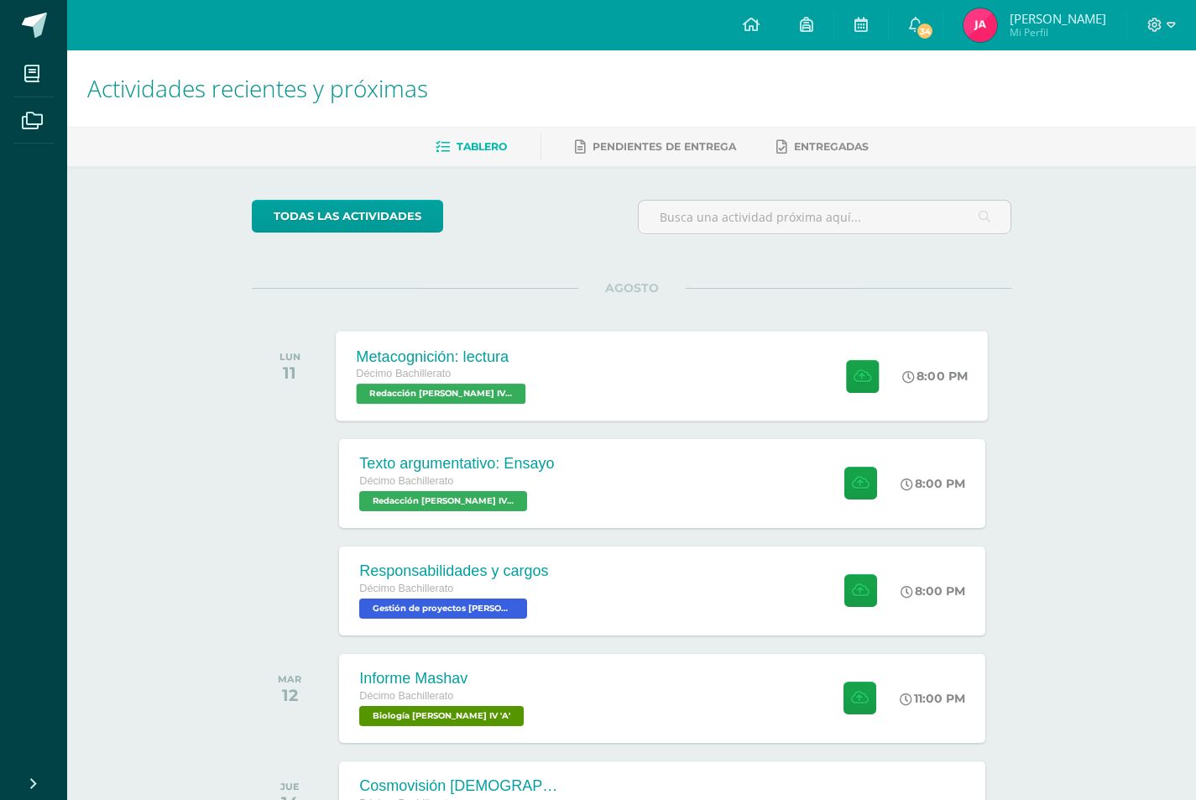
click at [534, 388] on div "Metacognición: lectura Décimo Bachillerato Redacción [PERSON_NAME] IV 'A' 8:00 …" at bounding box center [663, 376] width 652 height 90
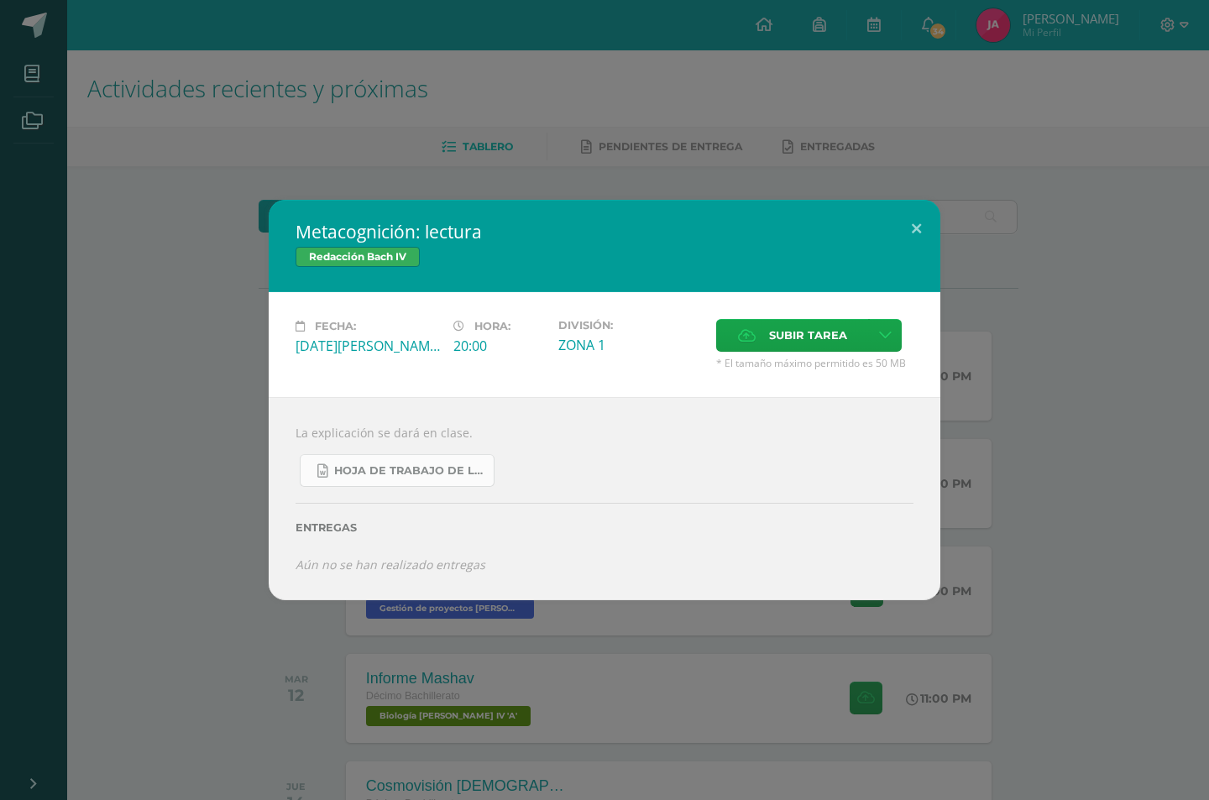
click at [464, 476] on span "Hoja de trabajo de lectura.docx" at bounding box center [409, 470] width 151 height 13
drag, startPoint x: 418, startPoint y: 86, endPoint x: 437, endPoint y: 97, distance: 21.5
click at [420, 86] on div "Metacognición: lectura Redacción [PERSON_NAME] IV Fecha: [DATE][PERSON_NAME] Ho…" at bounding box center [604, 400] width 1209 height 800
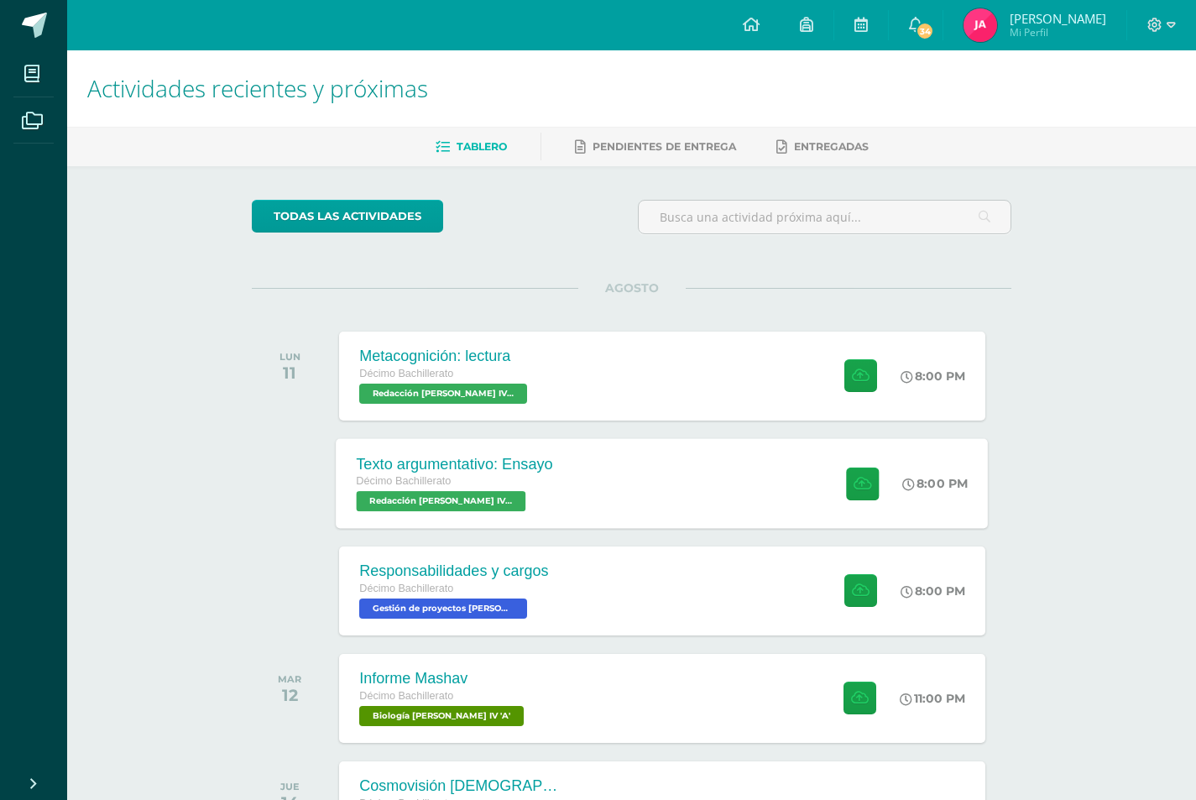
click at [577, 502] on div "Texto argumentativo: Ensayo Décimo Bachillerato Redacción [PERSON_NAME] IV 'A' …" at bounding box center [663, 483] width 652 height 90
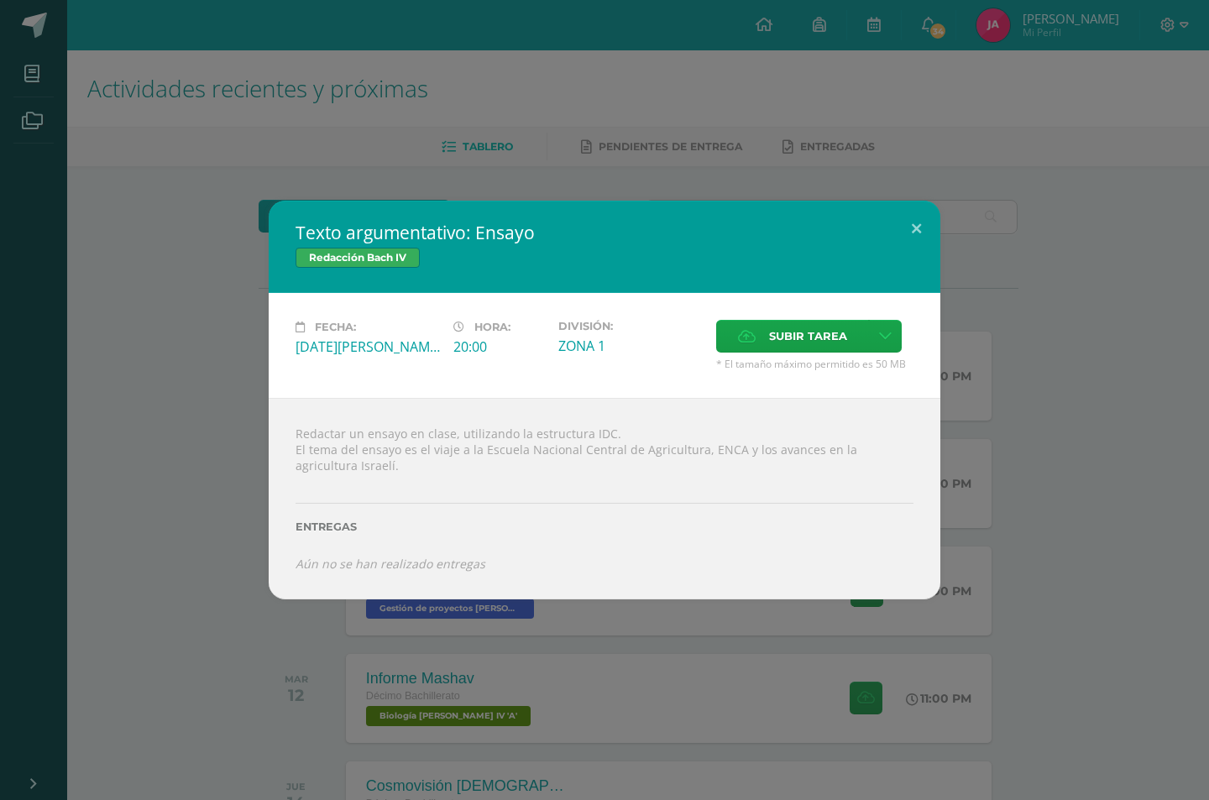
click at [1072, 507] on div "Texto argumentativo: Ensayo Redacción [PERSON_NAME] IV Fecha: [DATE][PERSON_NAM…" at bounding box center [604, 400] width 1195 height 399
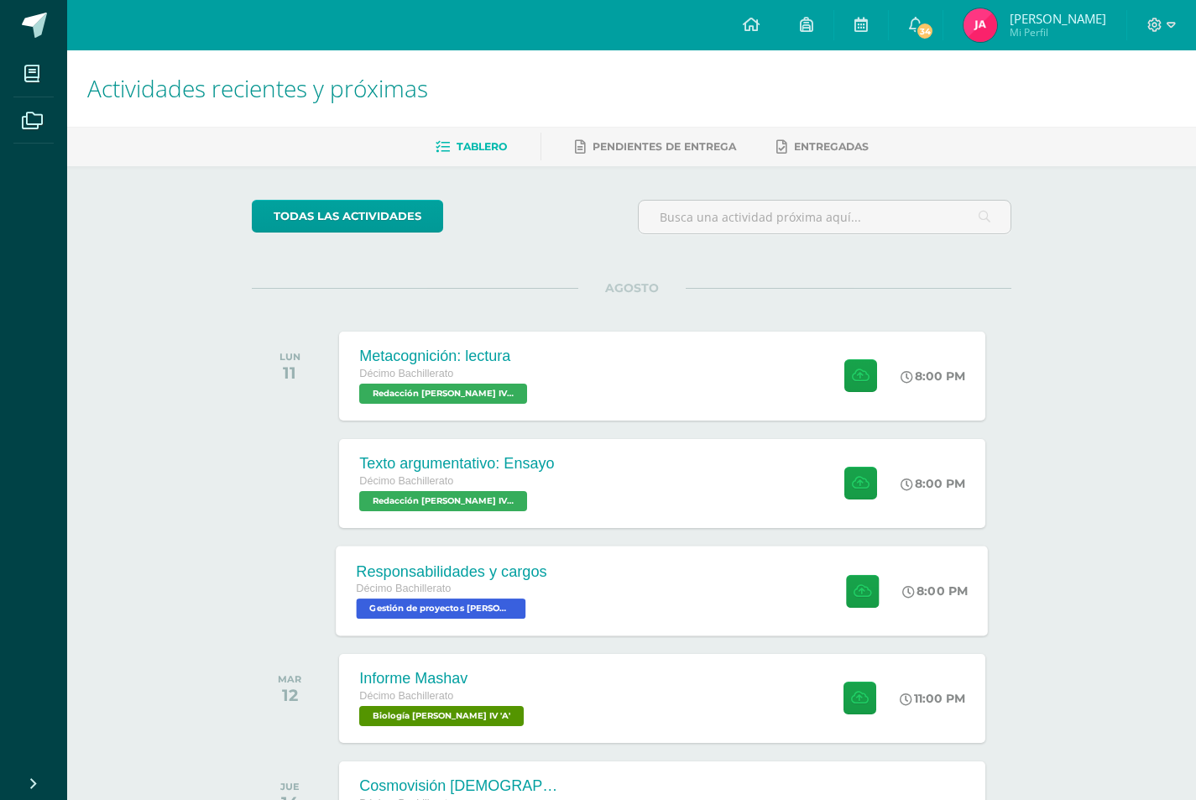
click at [561, 586] on div "Responsabilidades y cargos Décimo Bachillerato Gestión de proyectos [PERSON_NAM…" at bounding box center [453, 591] width 232 height 90
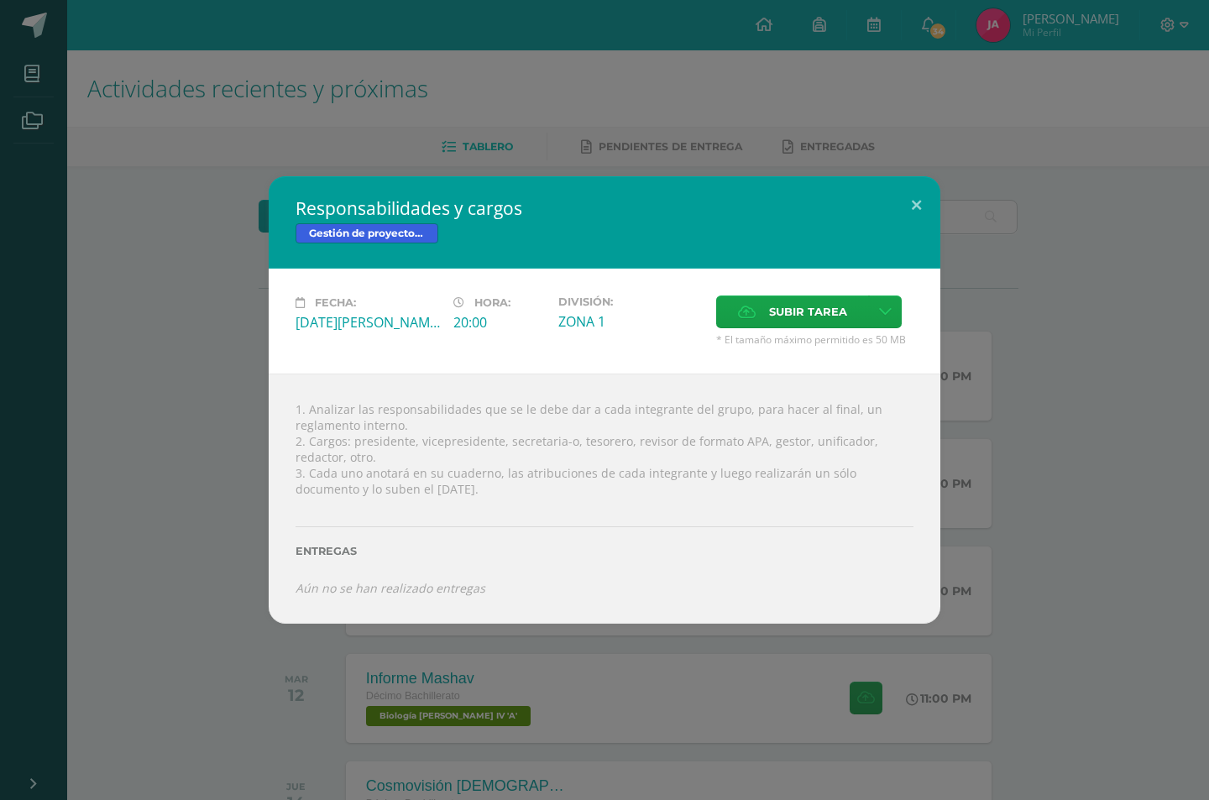
click at [525, 644] on div "Responsabilidades y cargos Gestión de proyectos [PERSON_NAME] IV Fecha: [DATE][…" at bounding box center [604, 400] width 1209 height 800
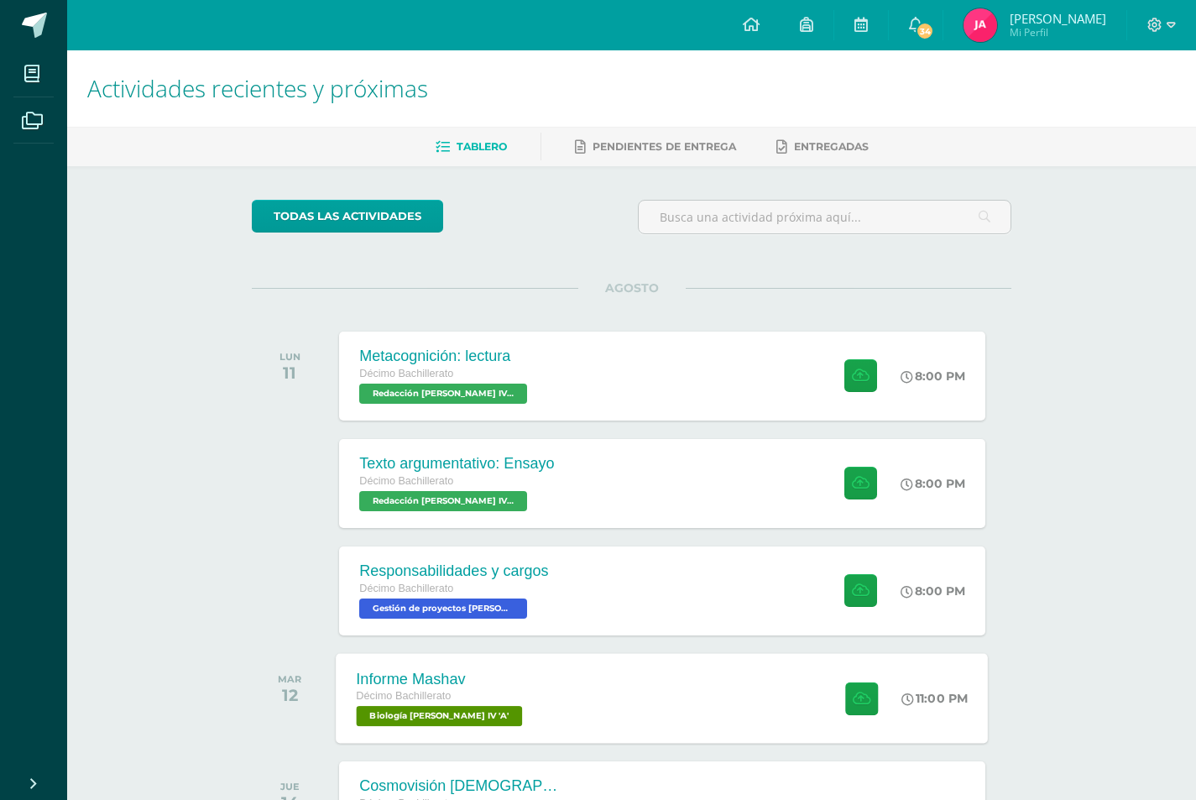
scroll to position [84, 0]
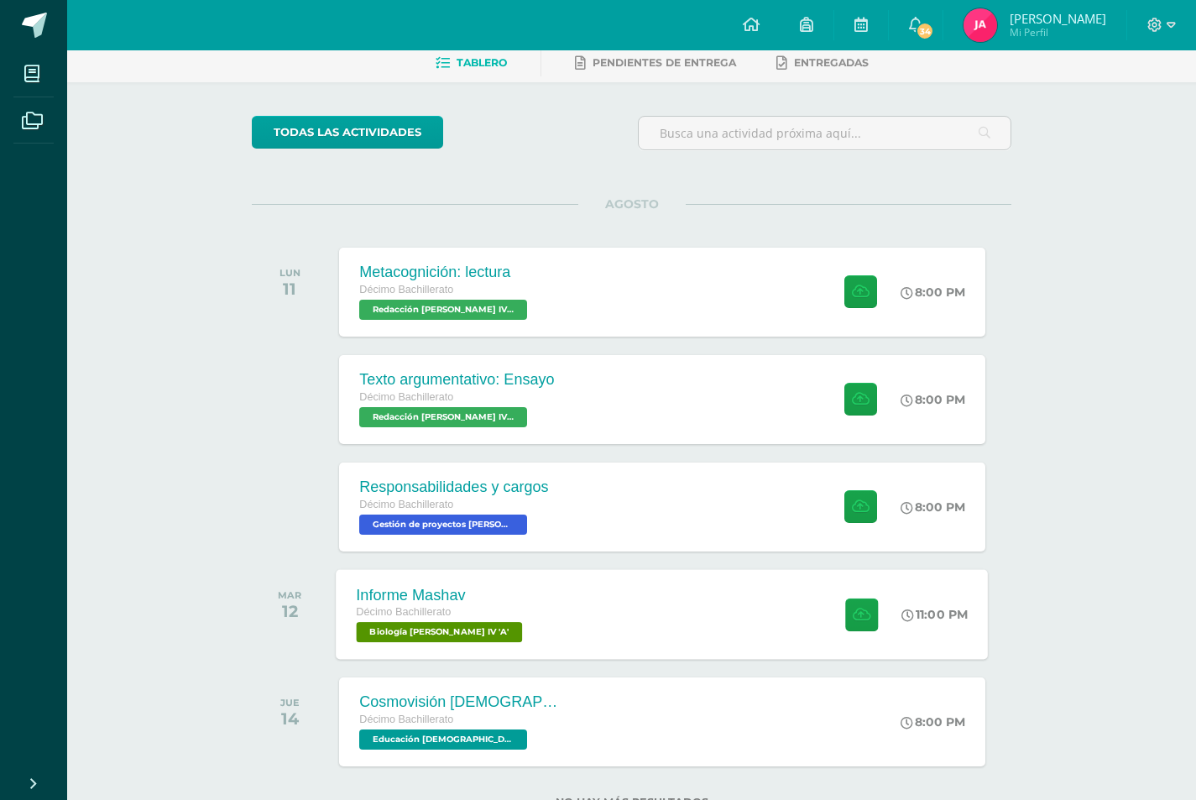
click at [547, 614] on div "Informe Mashav Décimo Bachillerato Biología [PERSON_NAME] IV 'A' 11:00 PM Infor…" at bounding box center [663, 614] width 652 height 90
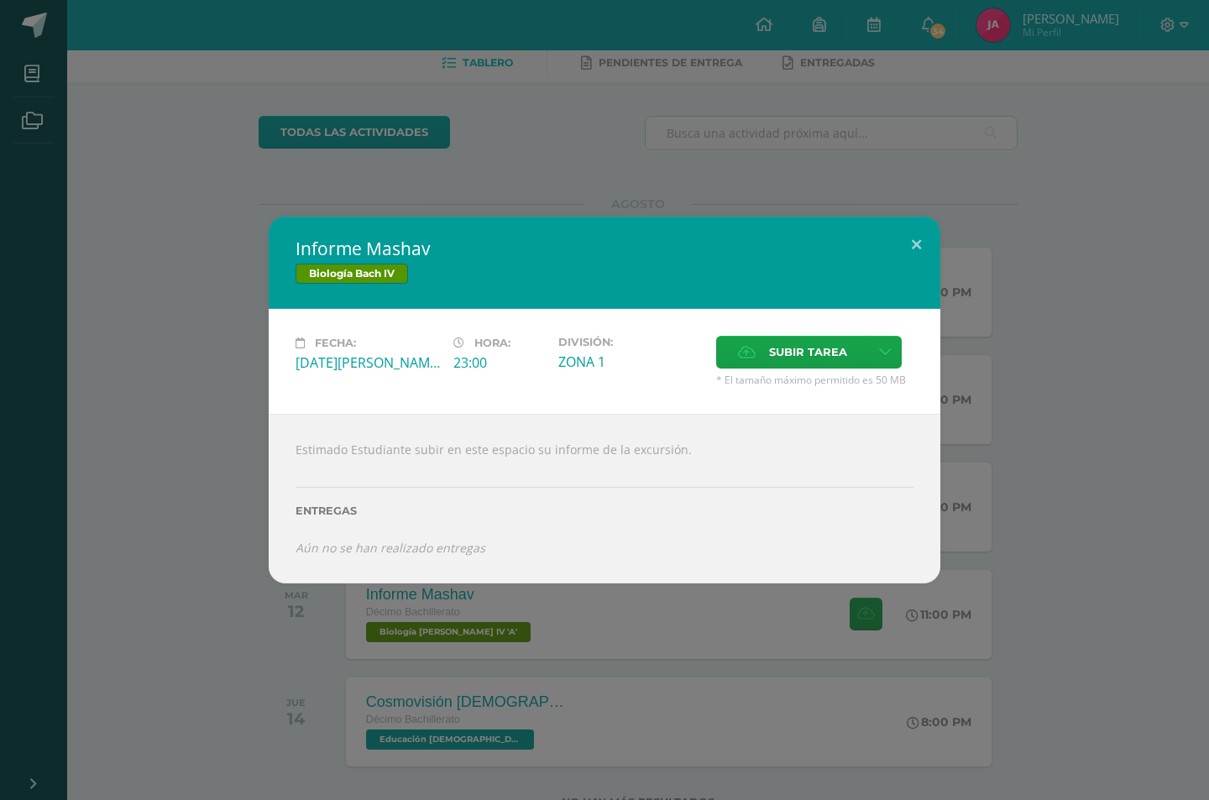
click at [531, 619] on div "Informe Mashav Biología [PERSON_NAME] IV Fecha: [DATE][PERSON_NAME] Hora: 23:00…" at bounding box center [604, 400] width 1209 height 800
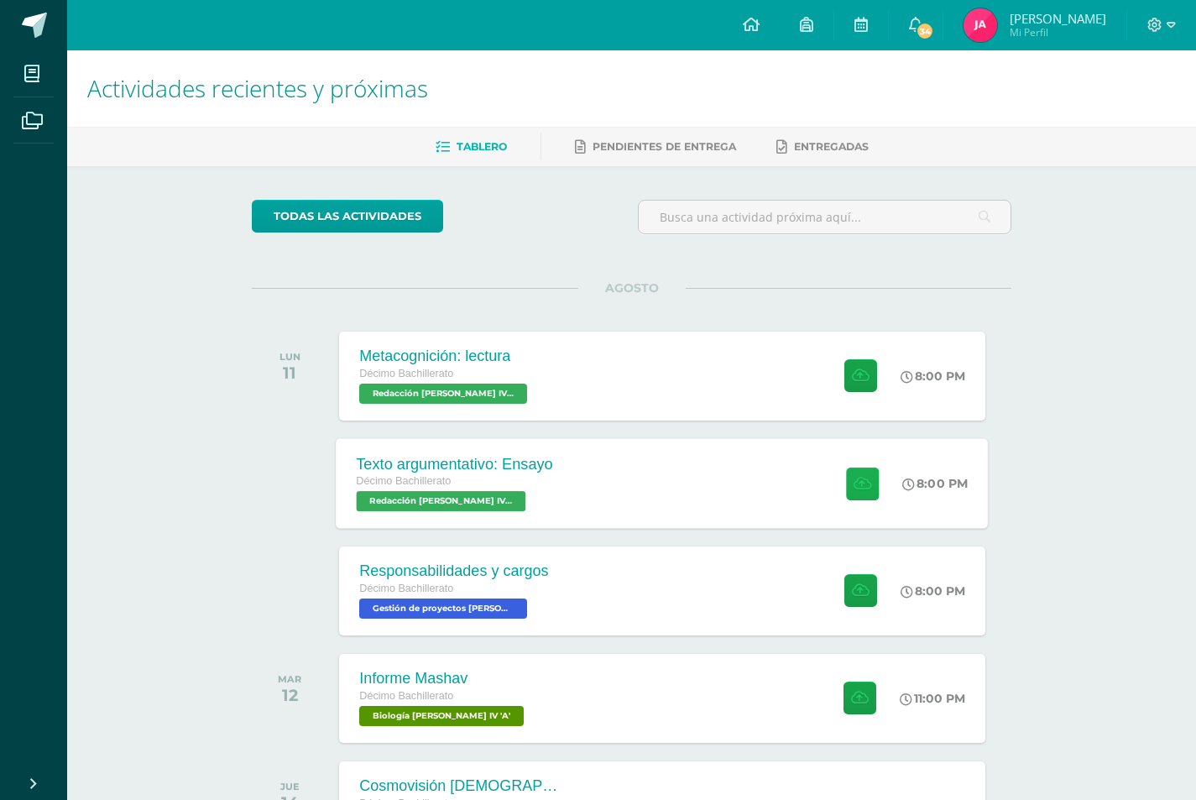
scroll to position [146, 0]
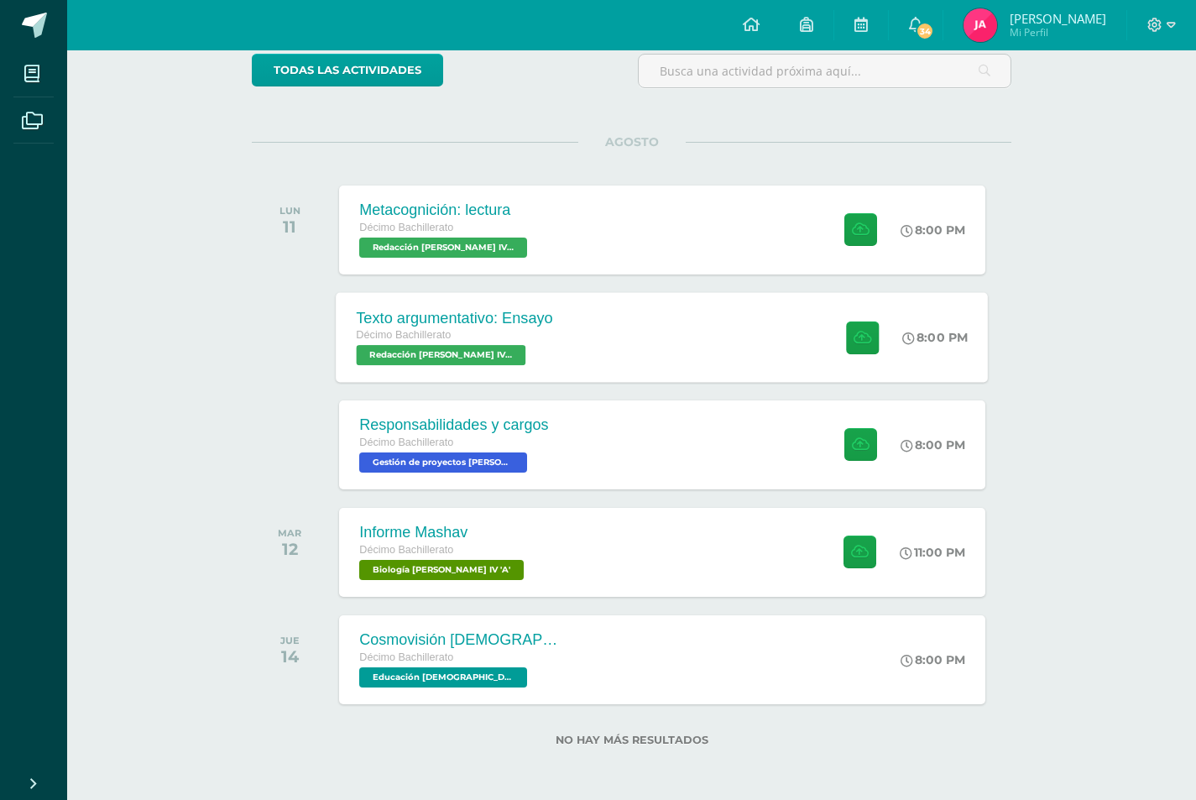
click at [559, 322] on div "Texto argumentativo: Ensayo Décimo Bachillerato Redacción [PERSON_NAME] IV 'A'" at bounding box center [456, 337] width 238 height 90
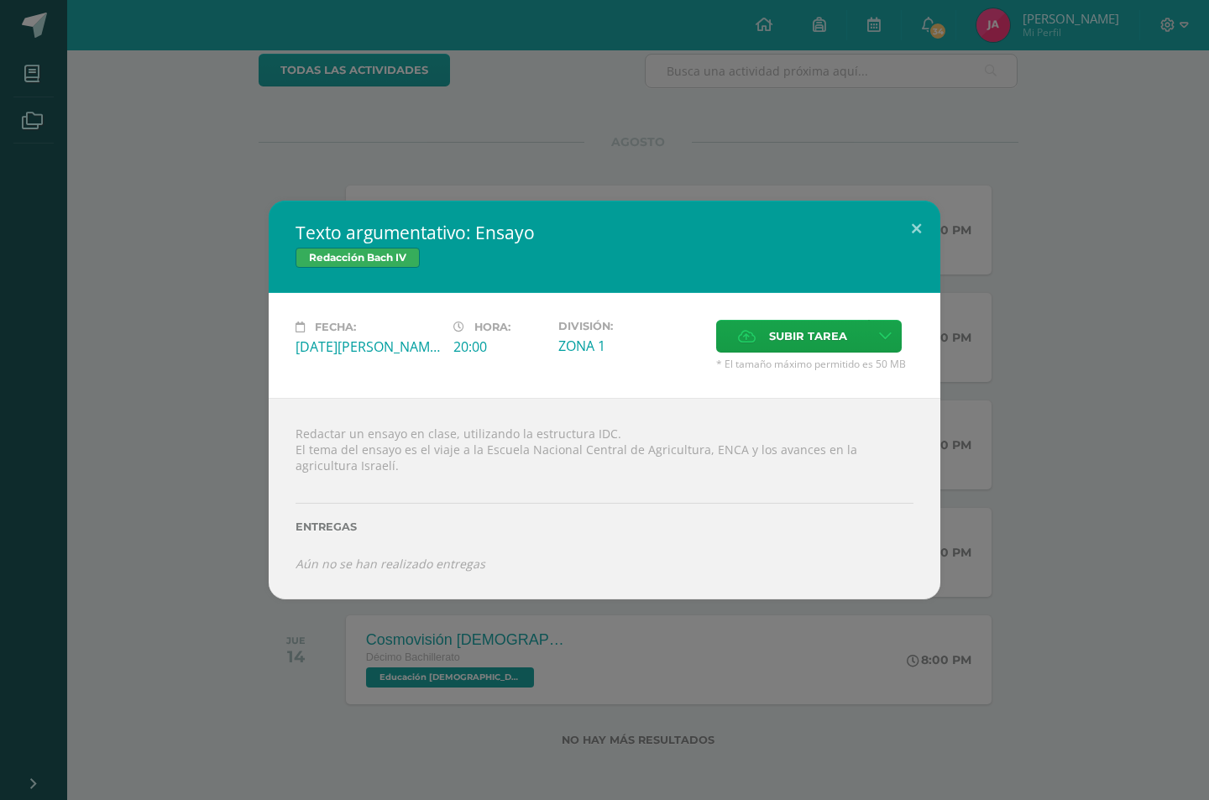
drag, startPoint x: 483, startPoint y: 387, endPoint x: 236, endPoint y: 331, distance: 253.1
click at [235, 340] on div "Texto argumentativo: Ensayo Redacción [PERSON_NAME] IV Fecha: [DATE][PERSON_NAM…" at bounding box center [604, 400] width 1195 height 399
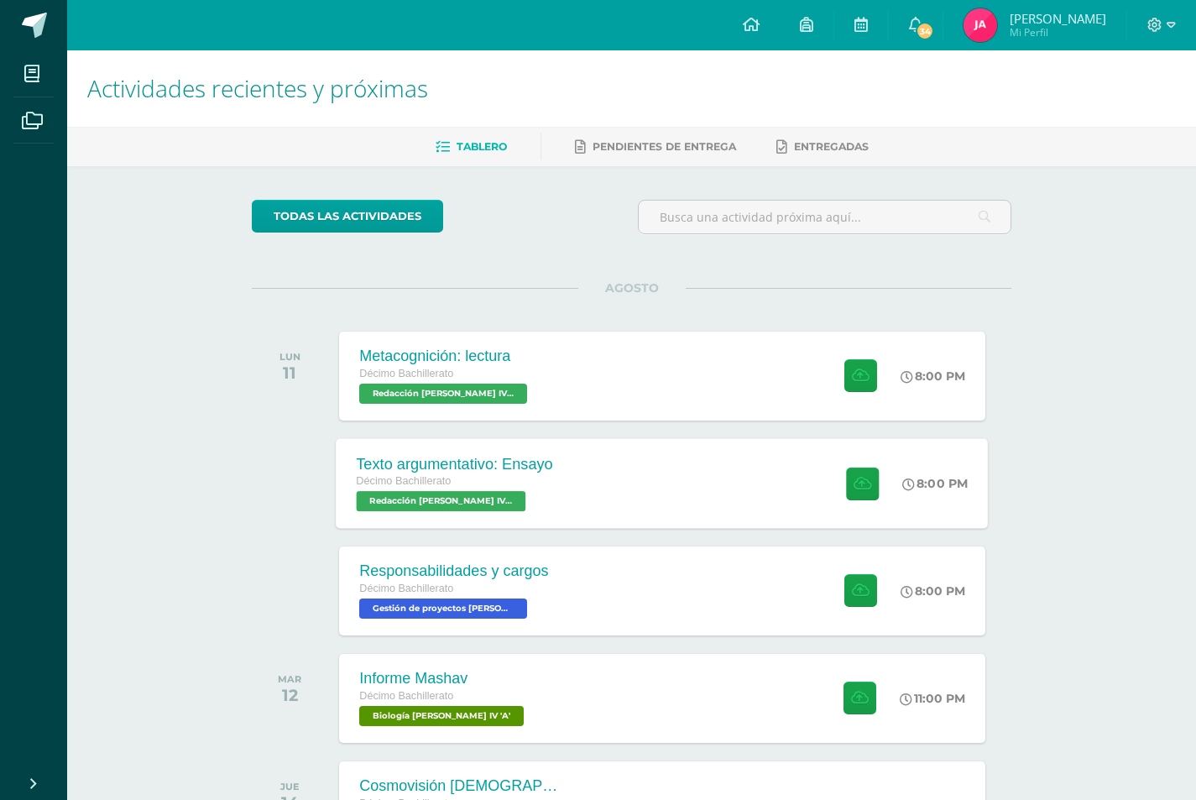
click at [528, 465] on div "Texto argumentativo: Ensayo" at bounding box center [455, 464] width 196 height 18
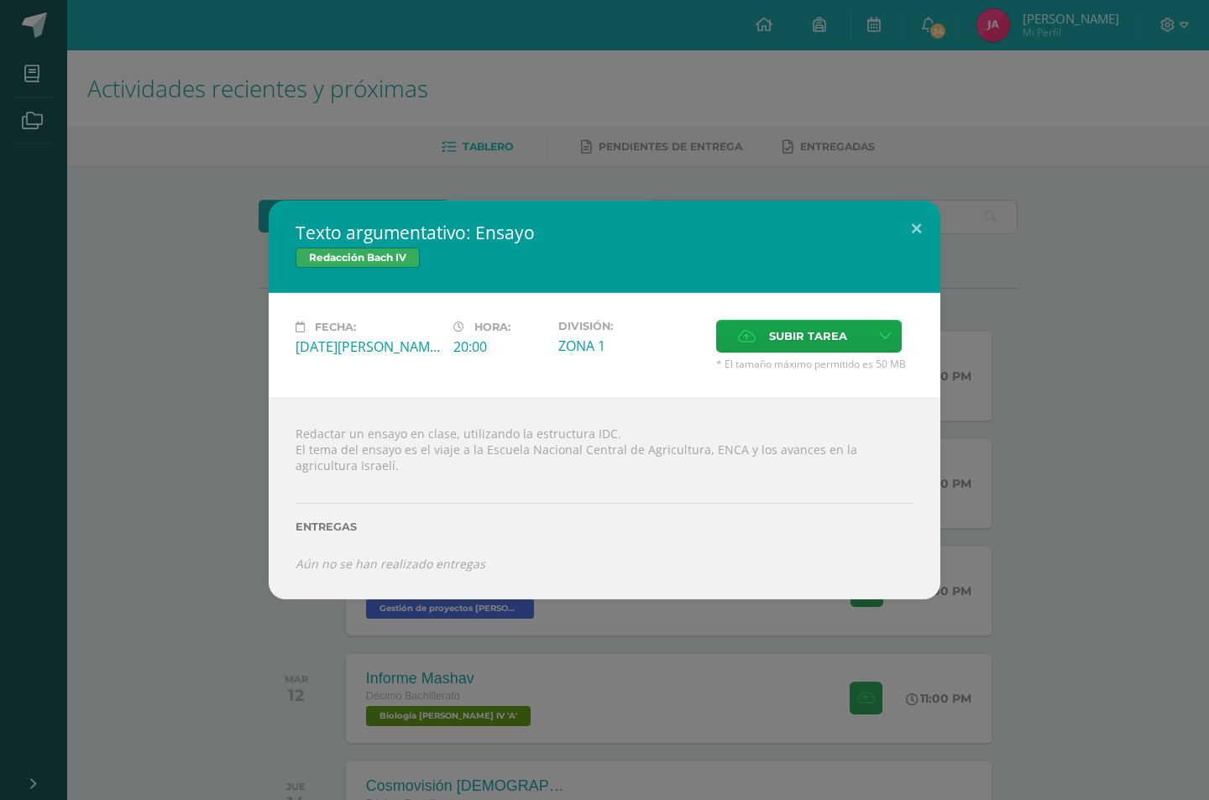
click at [1080, 524] on div "Texto argumentativo: Ensayo Redacción [PERSON_NAME] IV Fecha: [DATE][PERSON_NAM…" at bounding box center [604, 400] width 1195 height 399
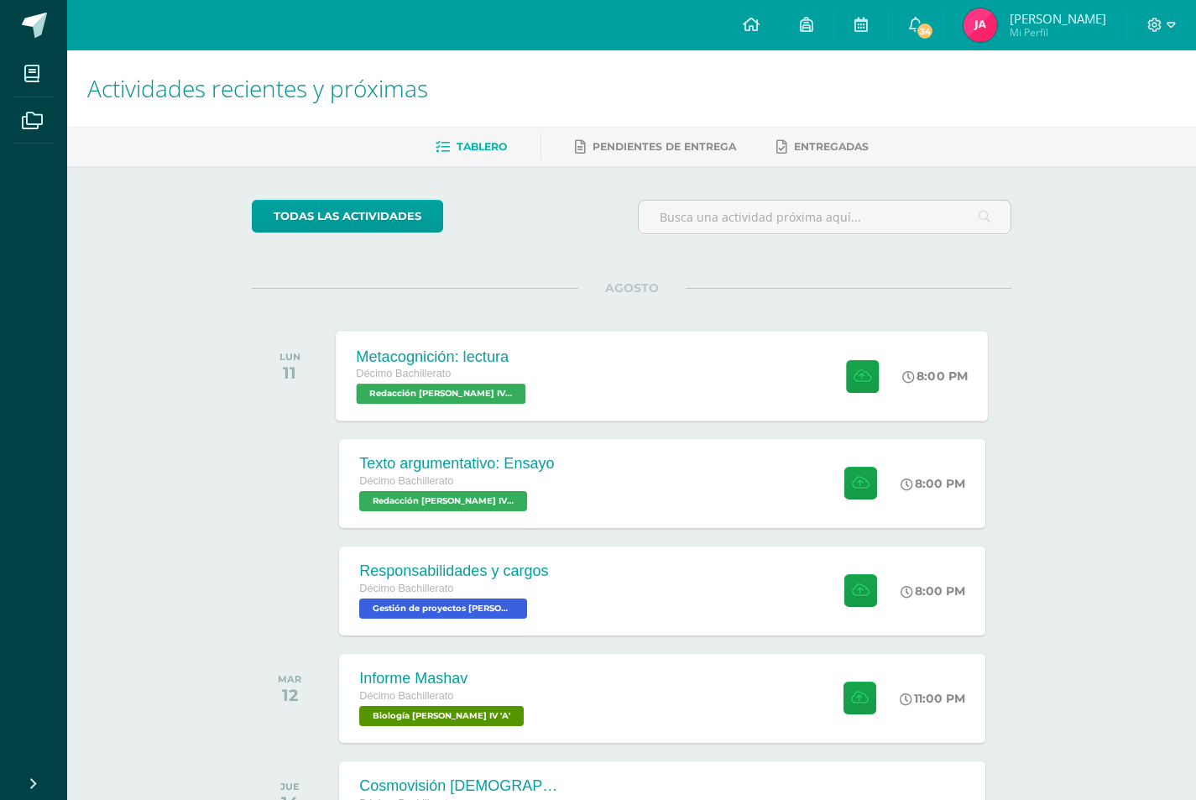
click at [524, 381] on div "Metacognición: lectura Décimo Bachillerato Redacción [PERSON_NAME] IV 'A'" at bounding box center [444, 376] width 214 height 90
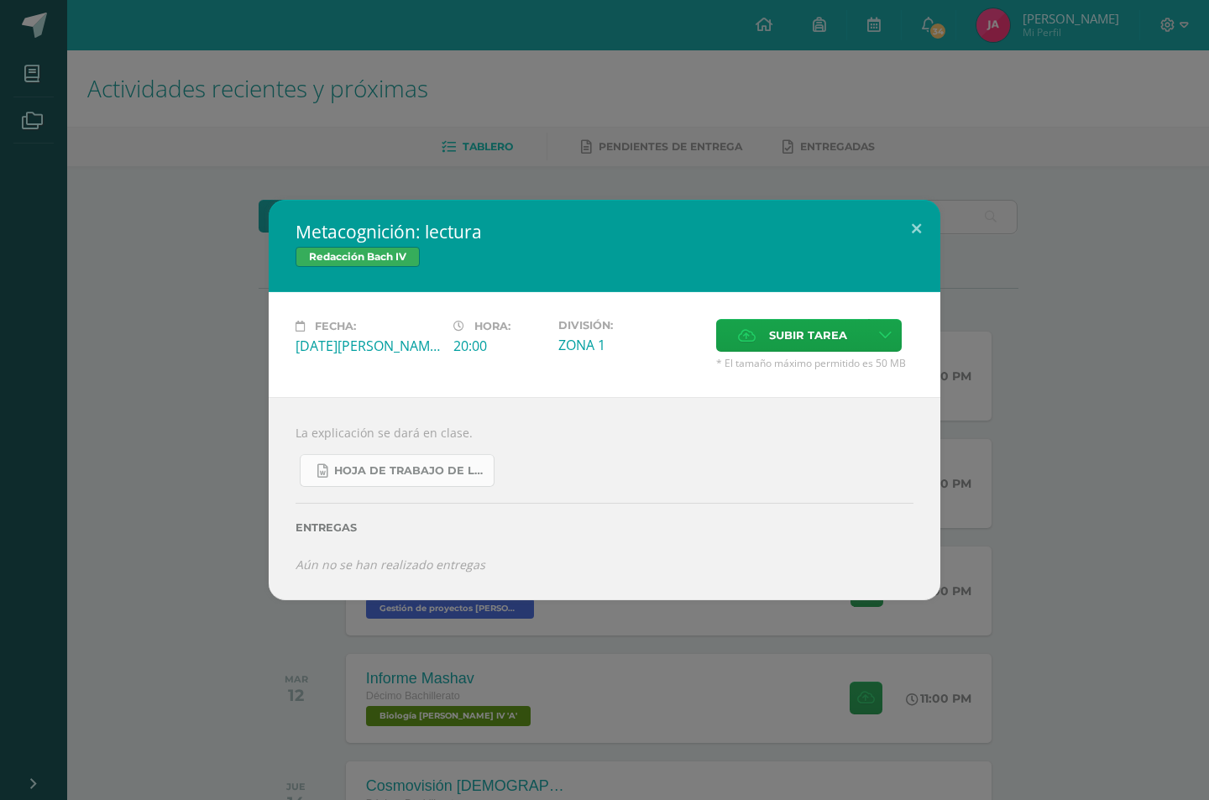
click at [463, 466] on span "Hoja de trabajo de lectura.docx" at bounding box center [409, 470] width 151 height 13
click at [922, 238] on button at bounding box center [916, 228] width 48 height 57
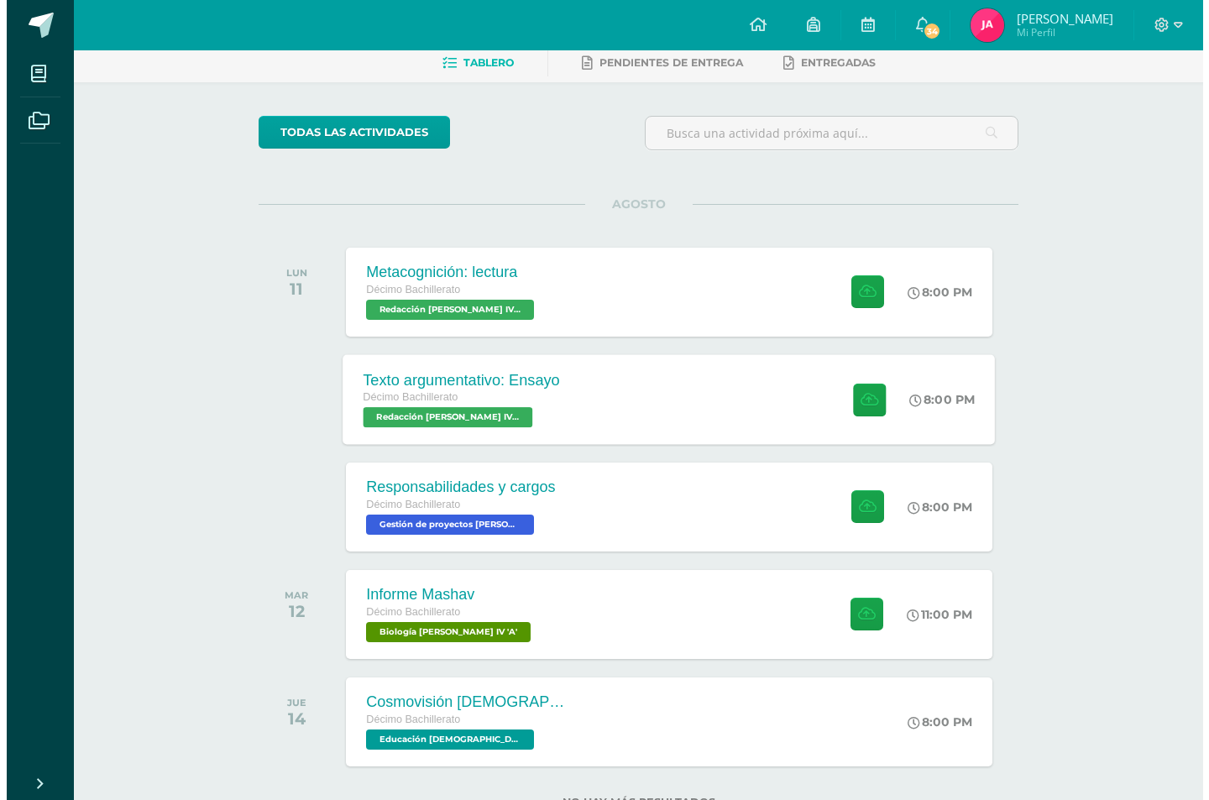
scroll to position [146, 0]
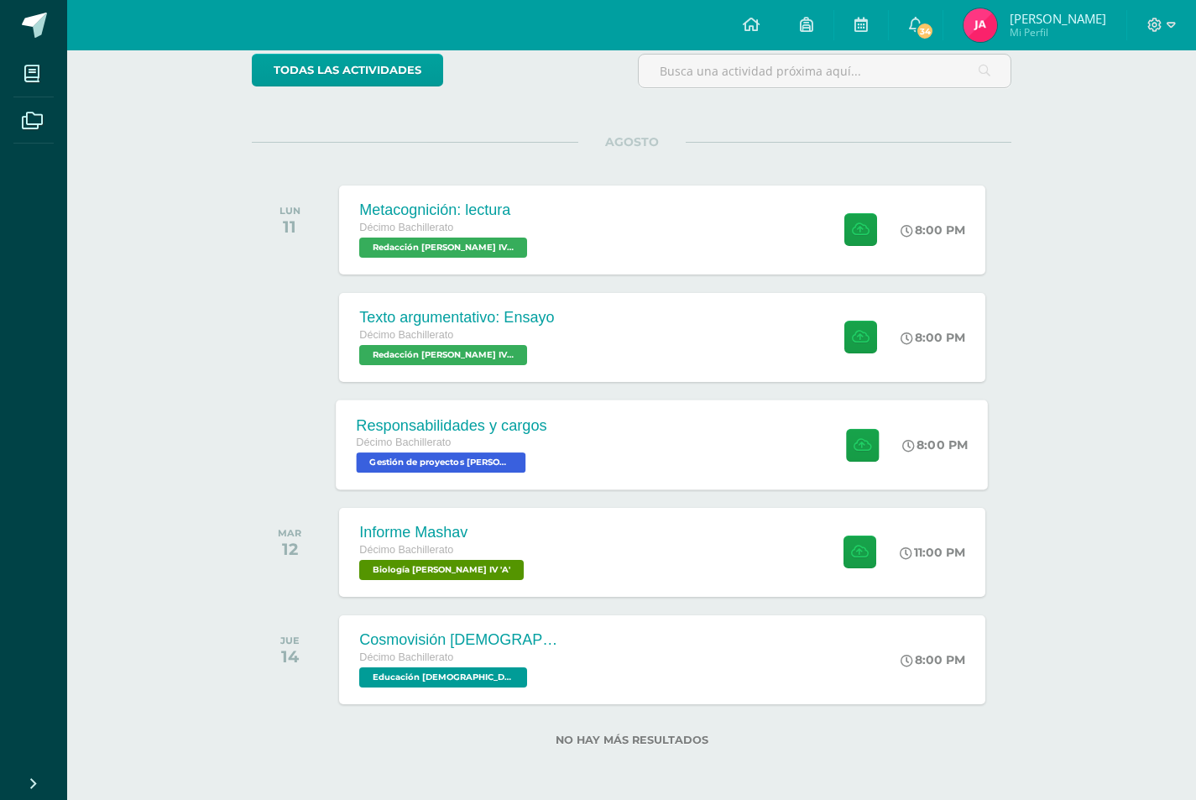
click at [566, 425] on div "Responsabilidades y cargos Décimo Bachillerato Gestión de proyectos [PERSON_NAM…" at bounding box center [453, 445] width 232 height 90
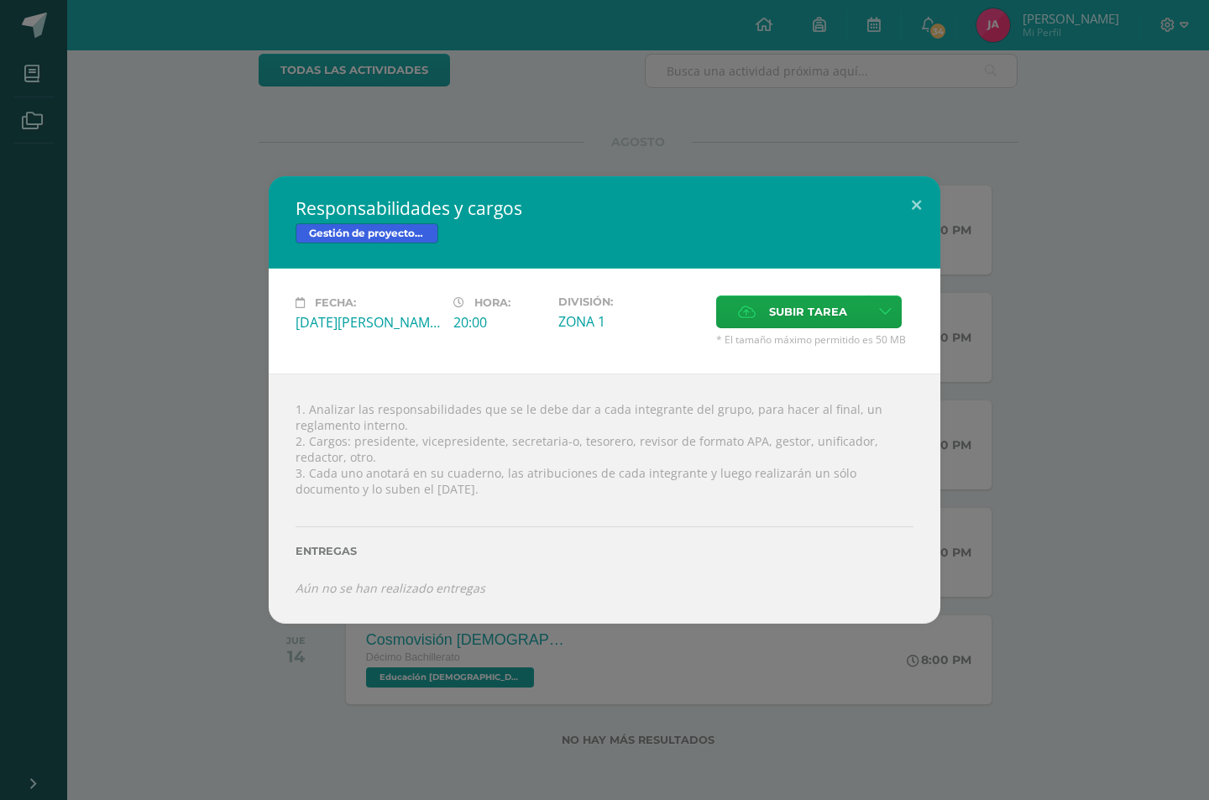
click at [1000, 534] on div "Responsabilidades y cargos Gestión de proyectos [PERSON_NAME] IV Fecha: [DATE][…" at bounding box center [604, 399] width 1195 height 447
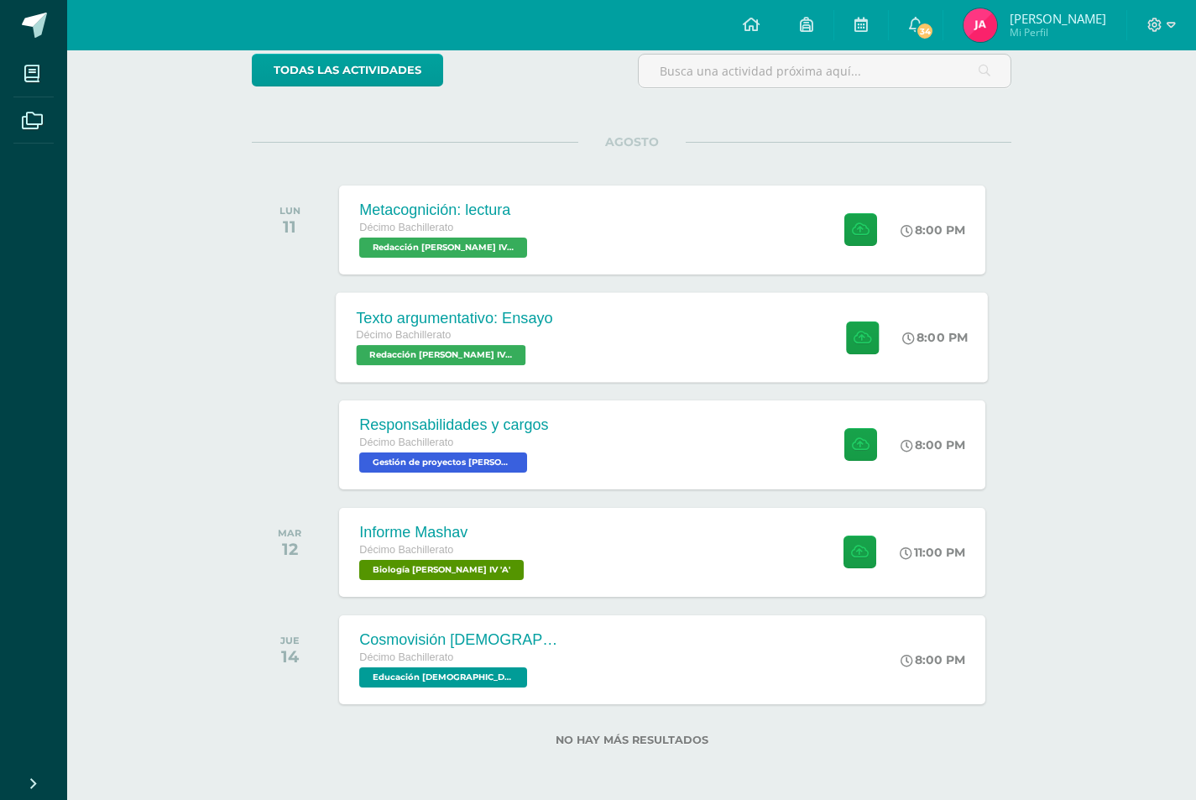
click at [579, 334] on div "Texto argumentativo: Ensayo Décimo Bachillerato Redacción [PERSON_NAME] IV 'A' …" at bounding box center [663, 337] width 652 height 90
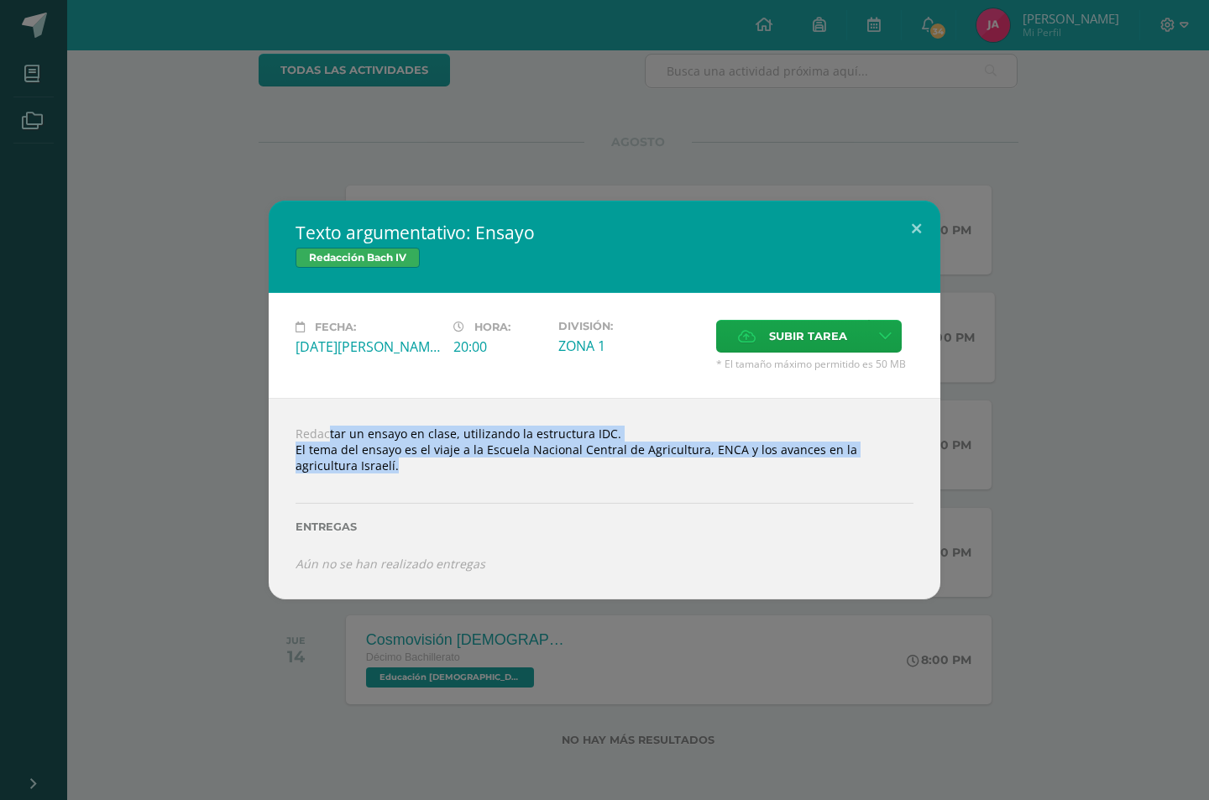
drag, startPoint x: 295, startPoint y: 429, endPoint x: 415, endPoint y: 478, distance: 129.1
click at [415, 478] on div "Redactar un ensayo en clase, utilizando la estructura IDC. El tema del ensayo e…" at bounding box center [605, 498] width 672 height 201
copy div "Redactar un ensayo en clase, utilizando la estructura IDC. El tema del ensayo e…"
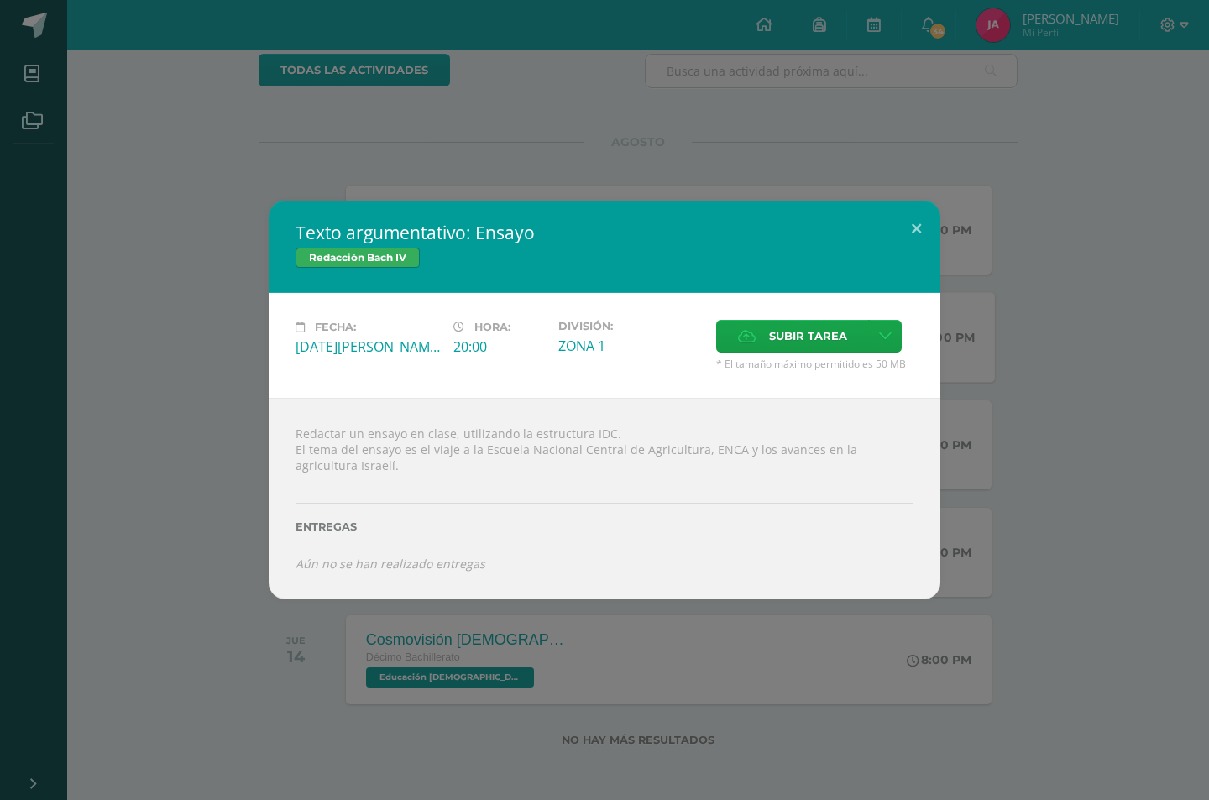
click at [620, 389] on div "Fecha: Lunes 11 de Agosto Hora: 20:00 División: ZONA 1 Subir tarea Subir enlace" at bounding box center [605, 345] width 672 height 105
